Goal: Find contact information: Find contact information

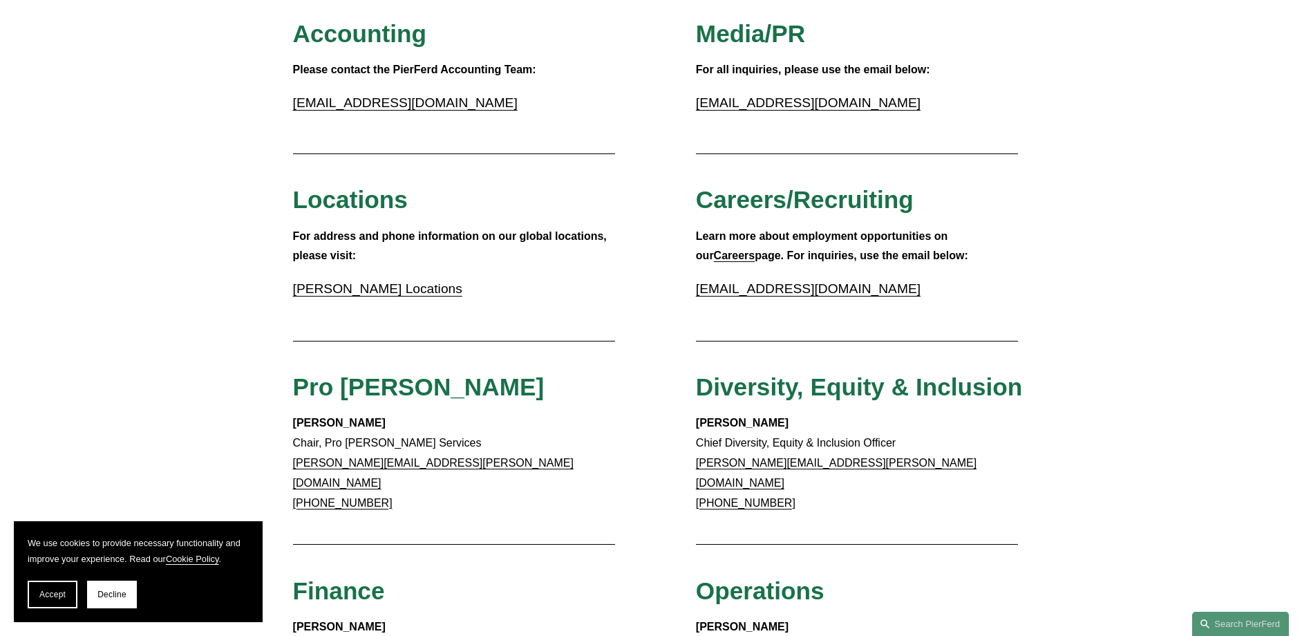
scroll to position [207, 0]
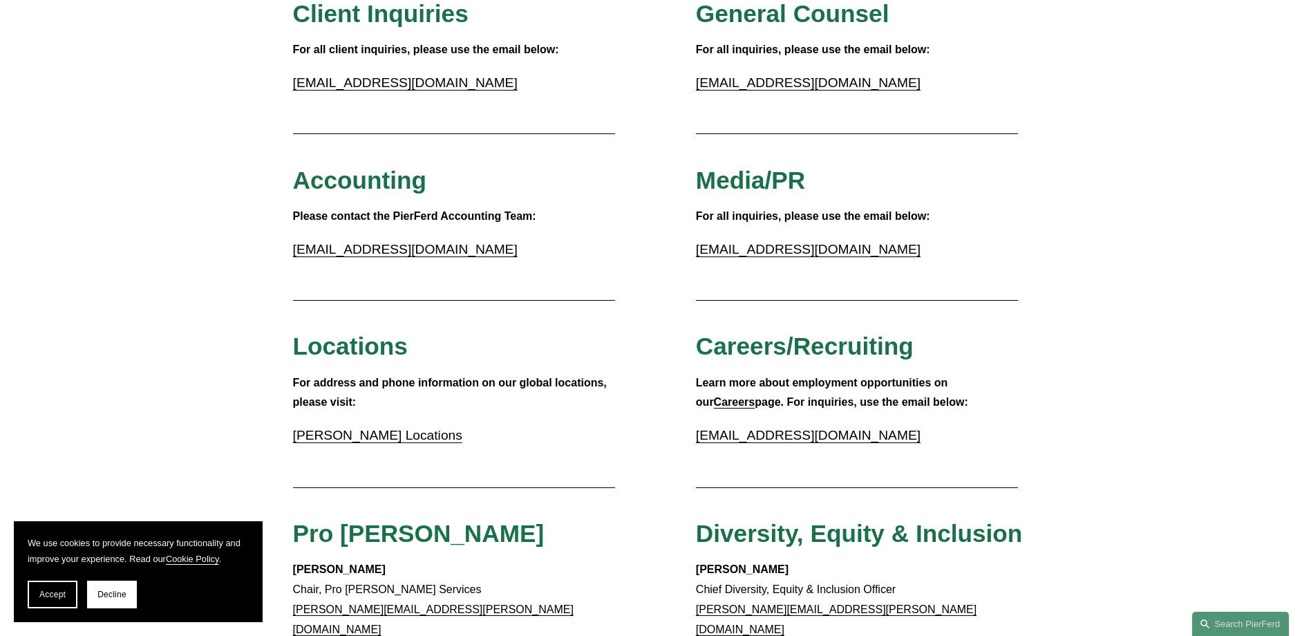
click at [355, 434] on link "Pierson Ferdinand Locations" at bounding box center [377, 435] width 169 height 15
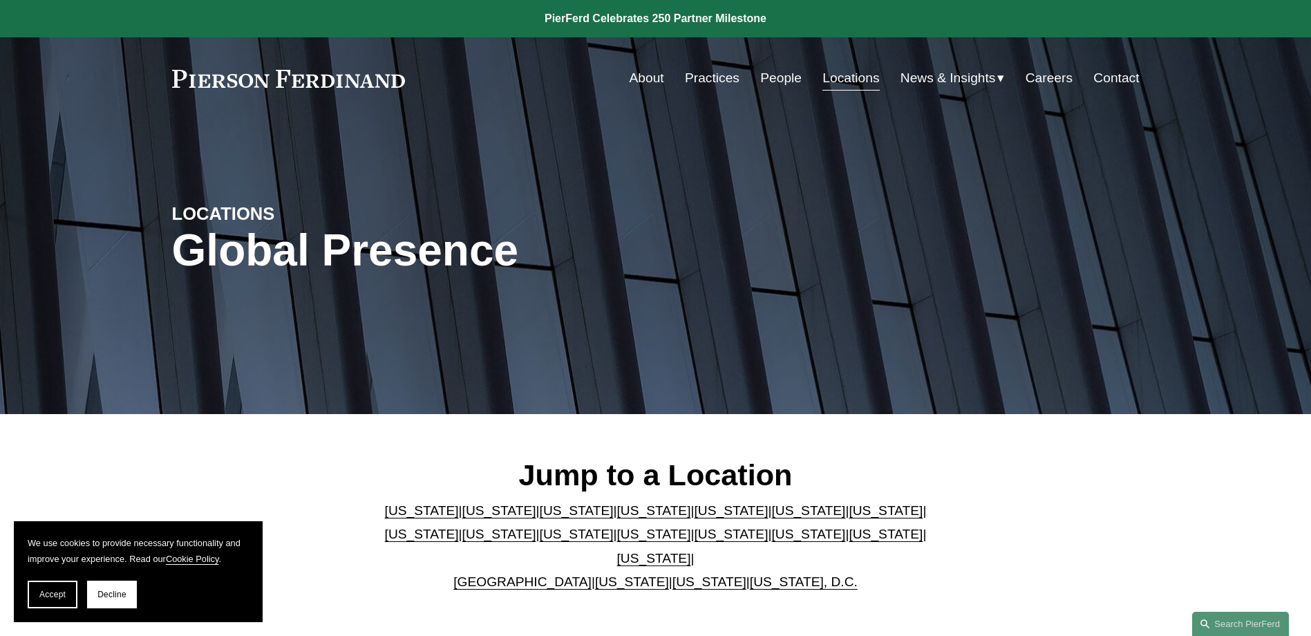
click at [694, 513] on link "[US_STATE]" at bounding box center [731, 510] width 74 height 15
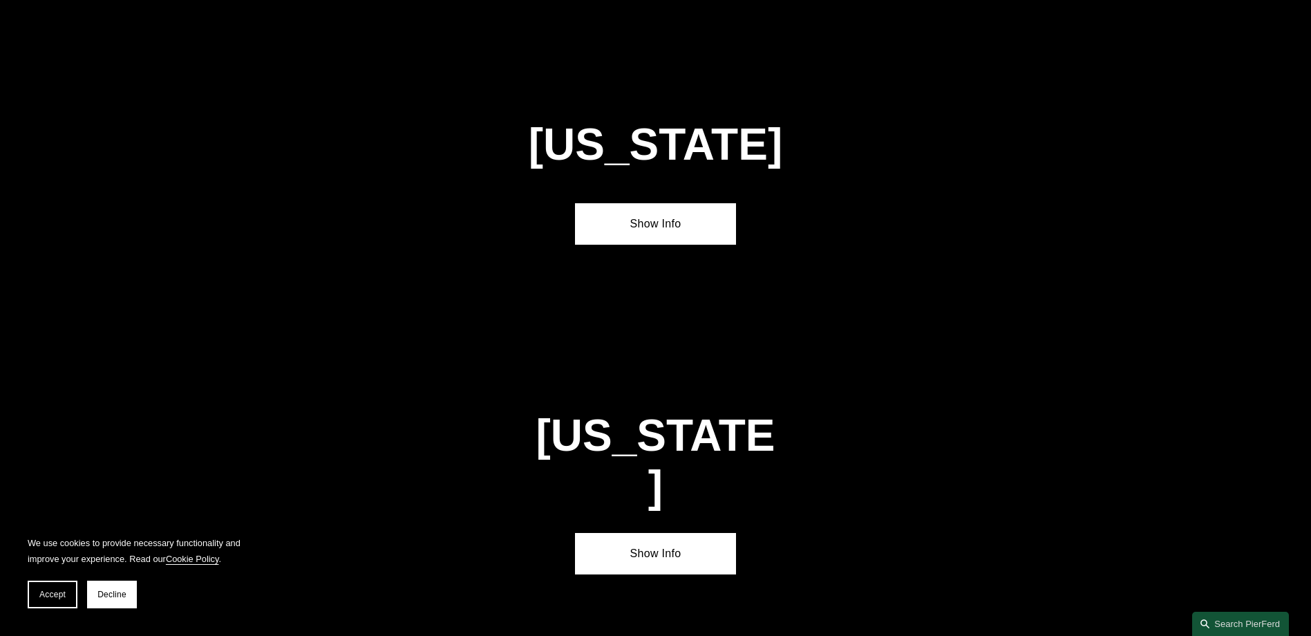
scroll to position [1791, 0]
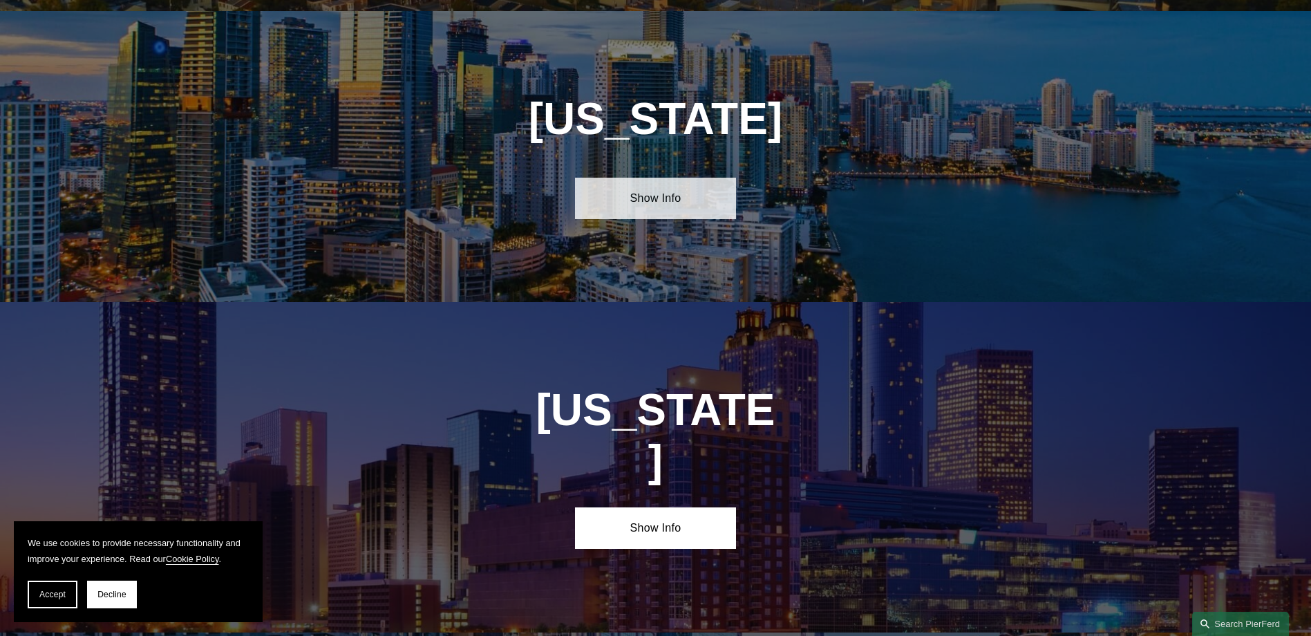
click at [660, 192] on link "Show Info" at bounding box center [655, 198] width 161 height 41
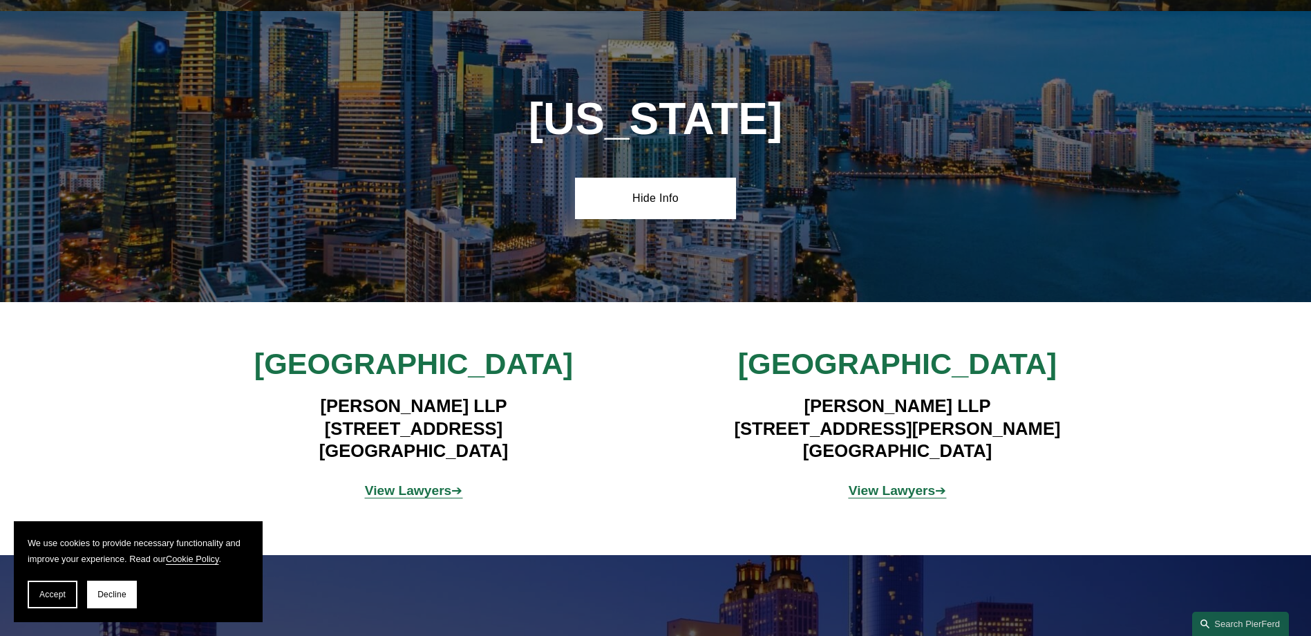
click at [414, 483] on strong "View Lawyers" at bounding box center [408, 490] width 87 height 15
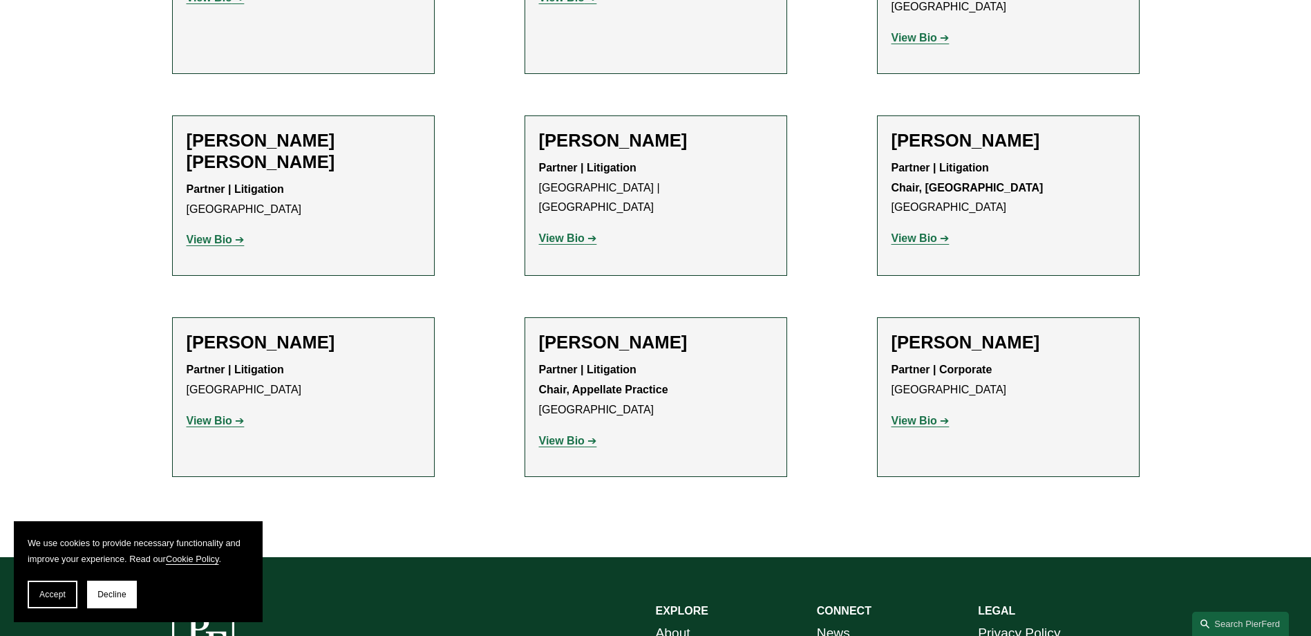
scroll to position [1509, 0]
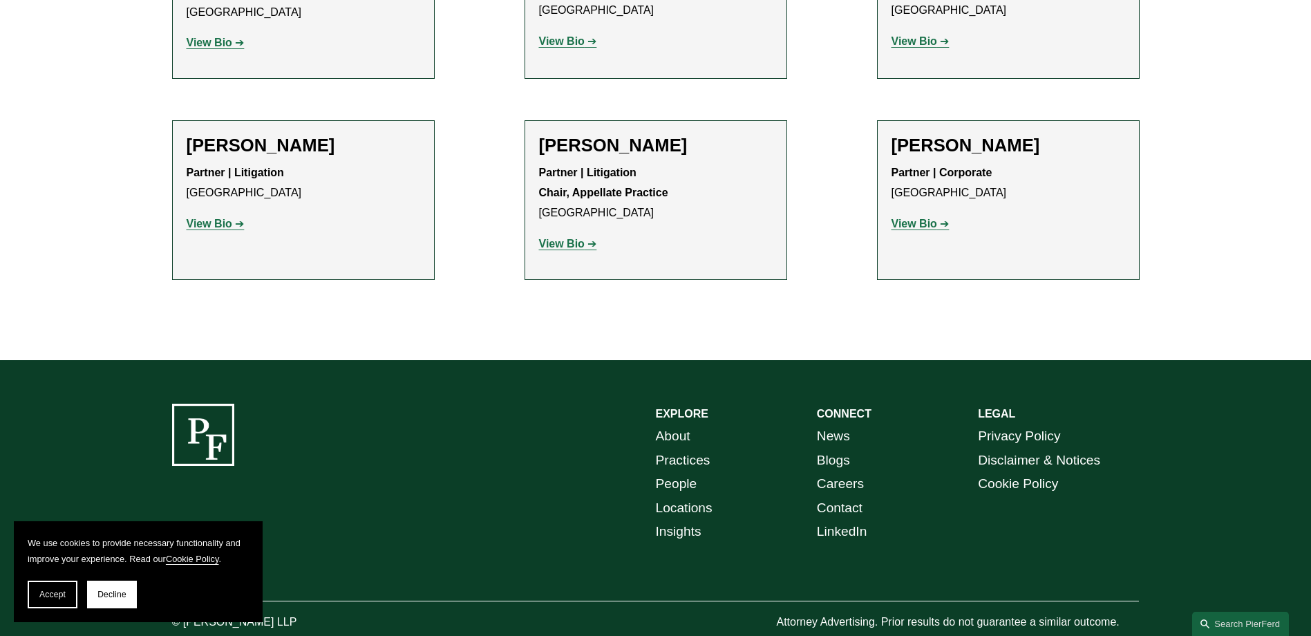
click at [837, 496] on link "Contact" at bounding box center [840, 508] width 46 height 24
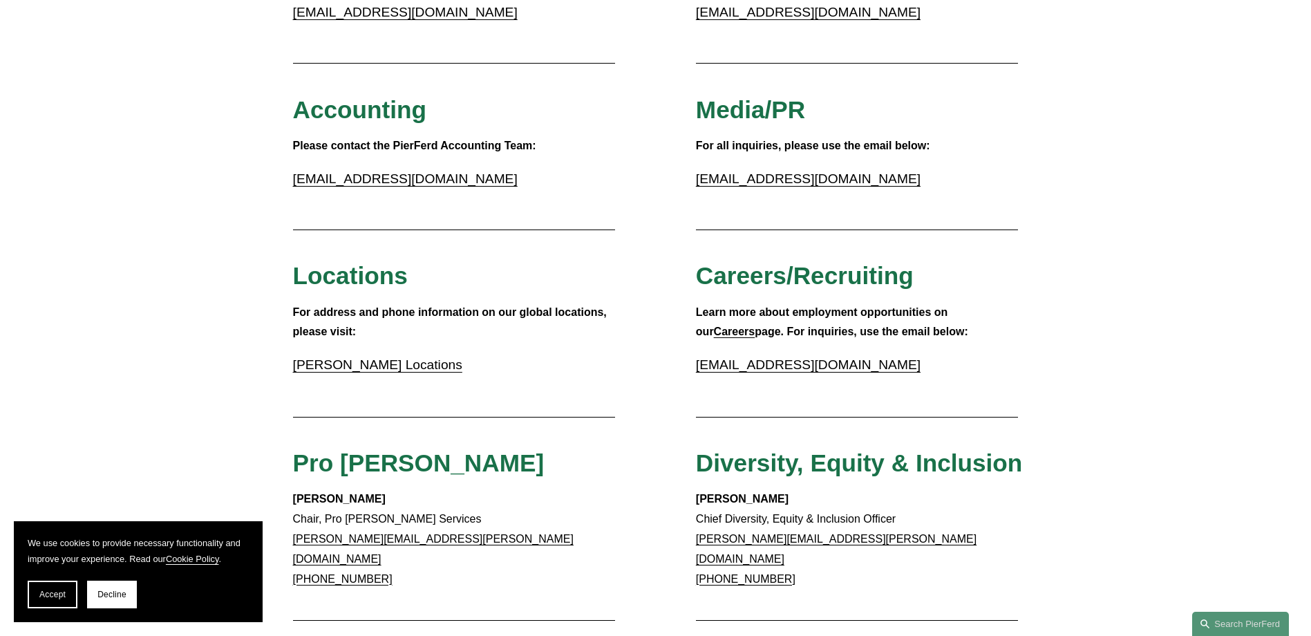
scroll to position [276, 0]
